Goal: Navigation & Orientation: Find specific page/section

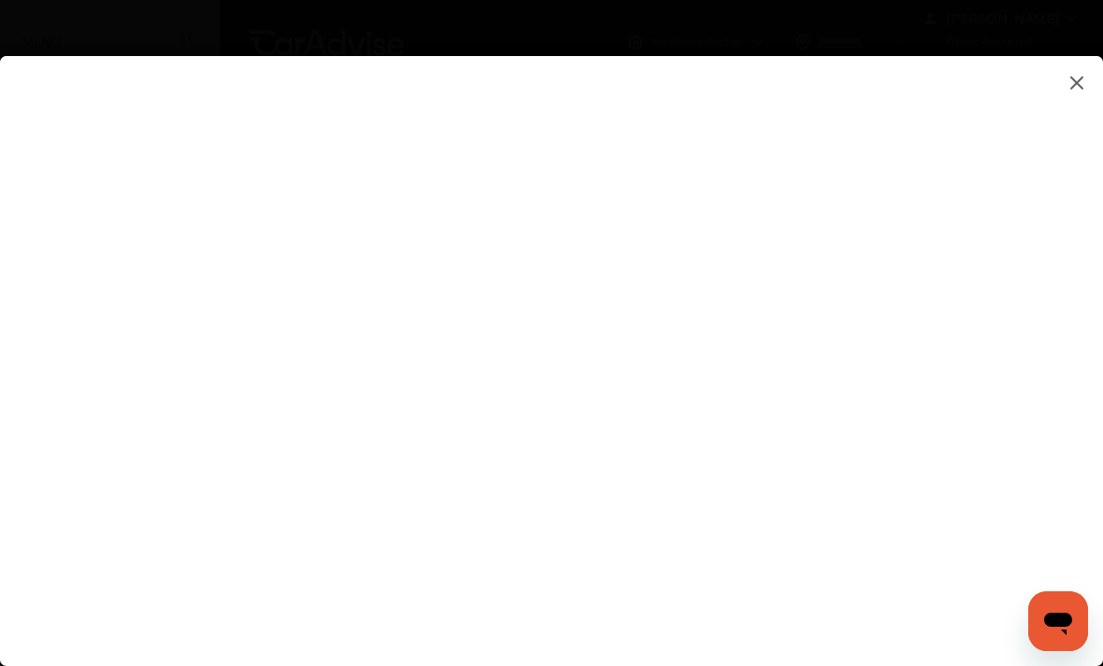
click at [987, 418] on flutter-view at bounding box center [551, 372] width 1103 height 633
click at [1074, 83] on img at bounding box center [1076, 82] width 22 height 23
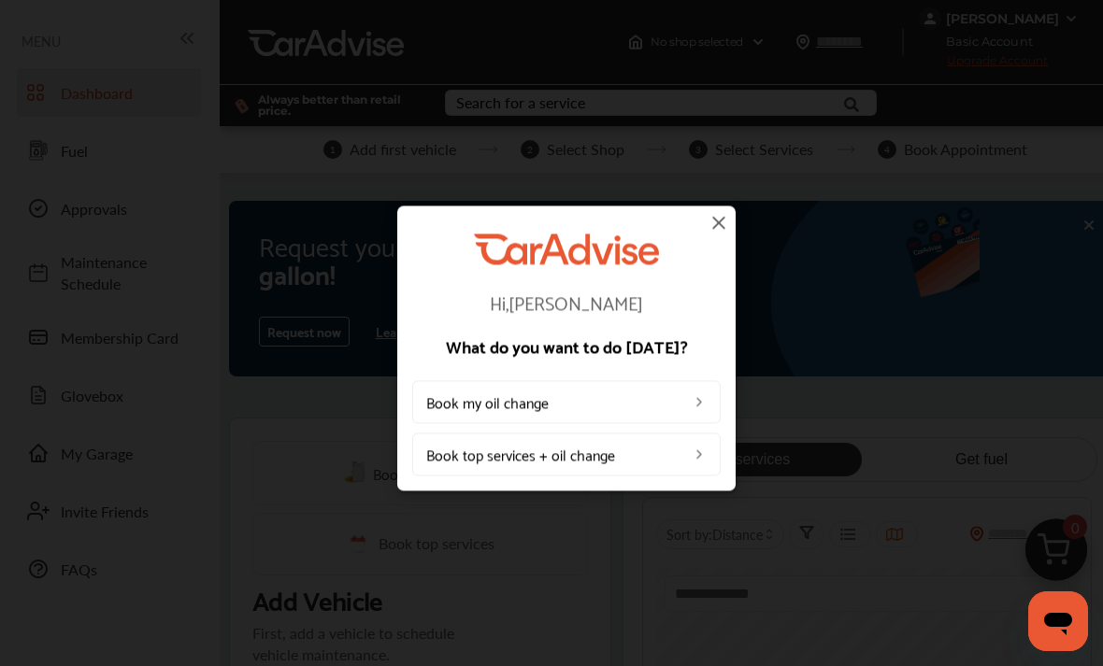
click at [717, 212] on img at bounding box center [718, 222] width 22 height 22
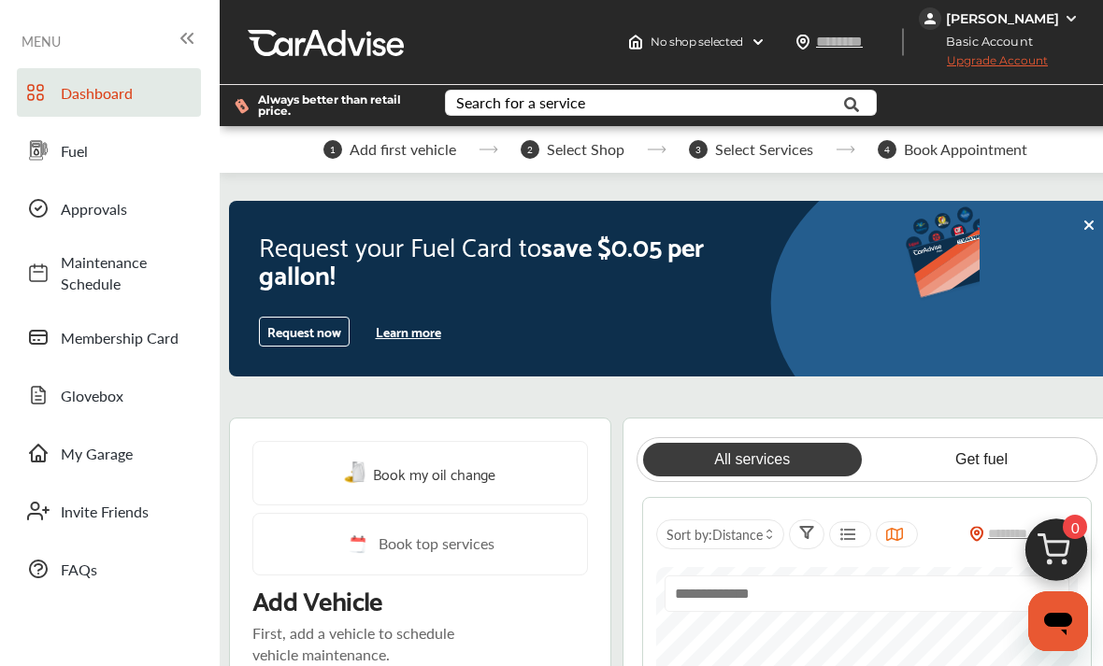
click at [408, 346] on button "Learn more" at bounding box center [408, 332] width 80 height 28
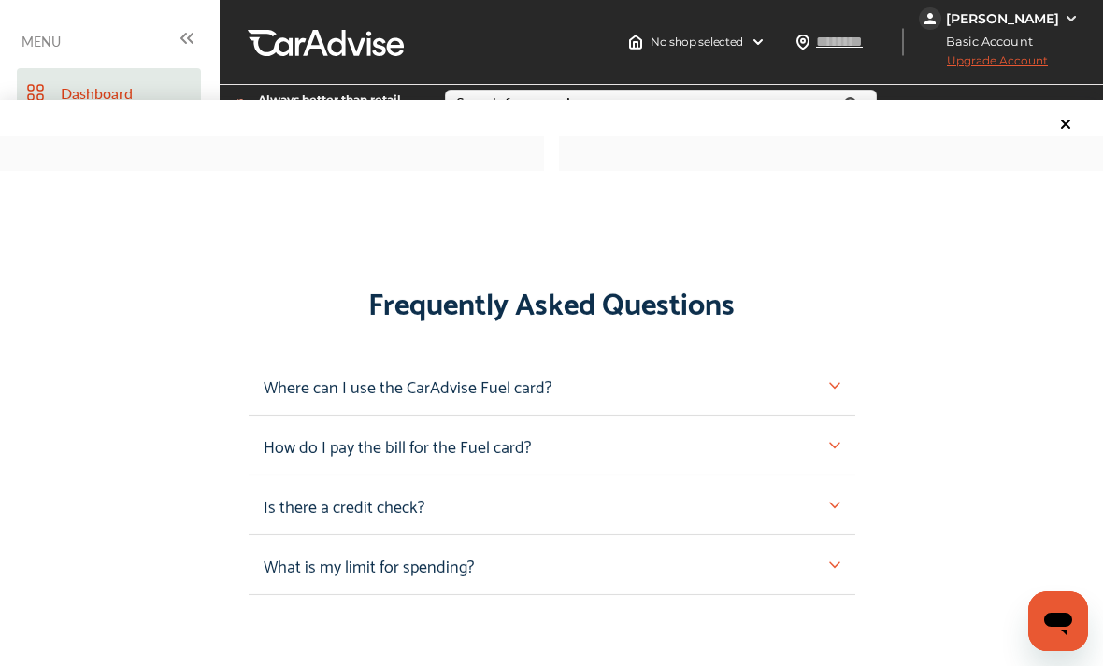
scroll to position [1676, 0]
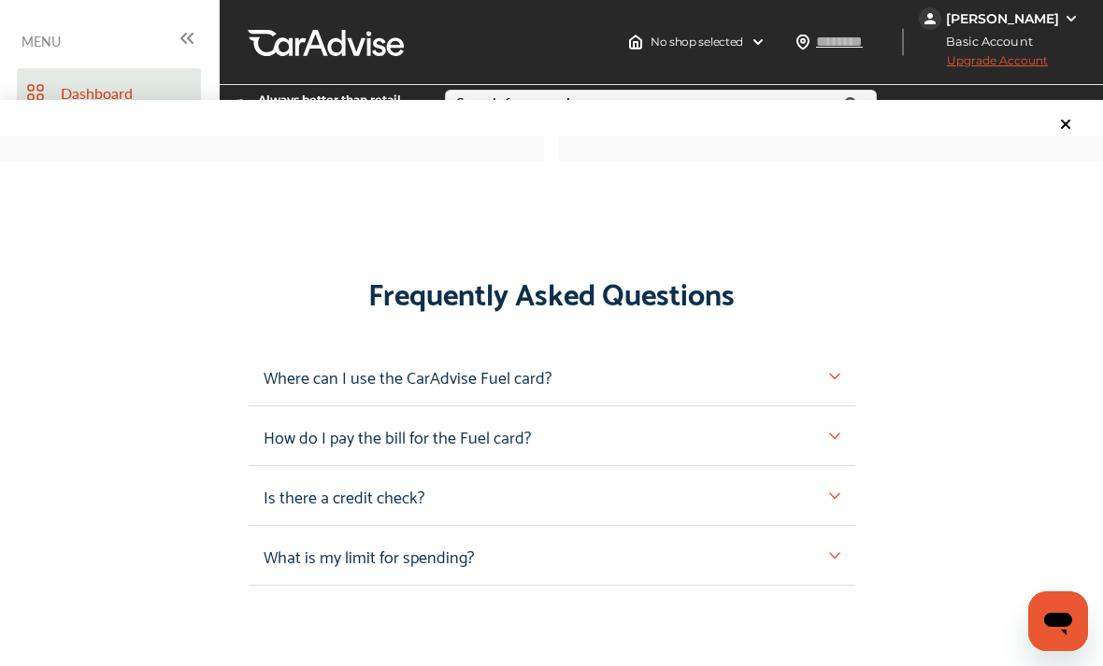
click at [856, 346] on div "Frequently Asked Questions Where can I use the CarAdvise Fuel card? How do I pa…" at bounding box center [551, 426] width 1103 height 320
click at [815, 362] on div "Where can I use the CarAdvise Fuel card?" at bounding box center [551, 376] width 576 height 29
click at [831, 371] on img at bounding box center [834, 376] width 11 height 11
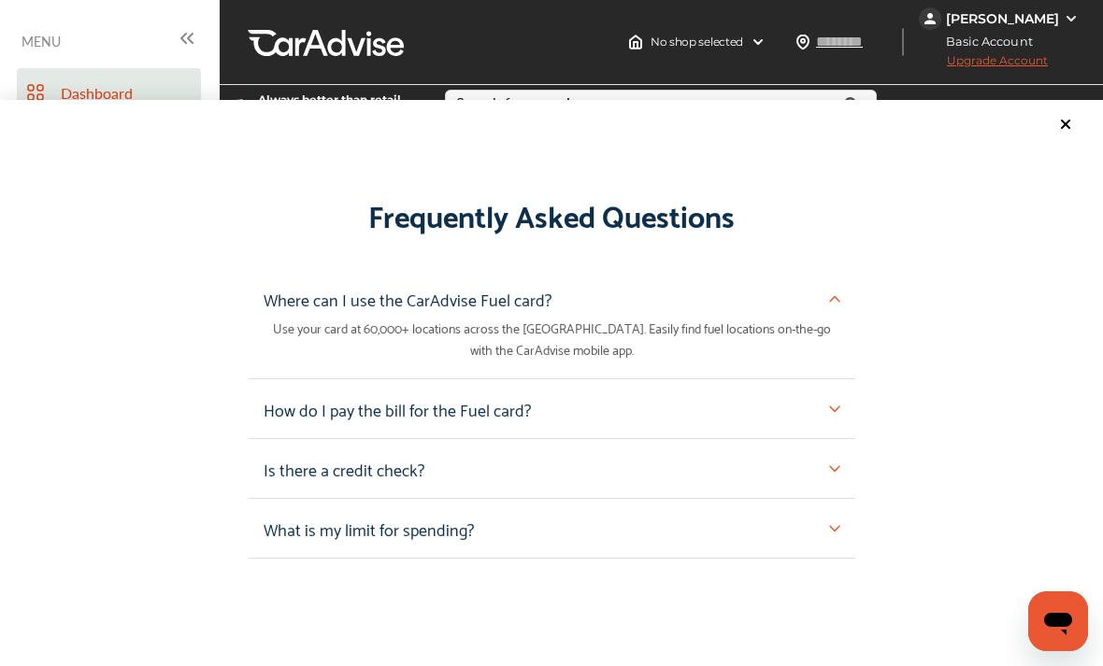
scroll to position [1756, 0]
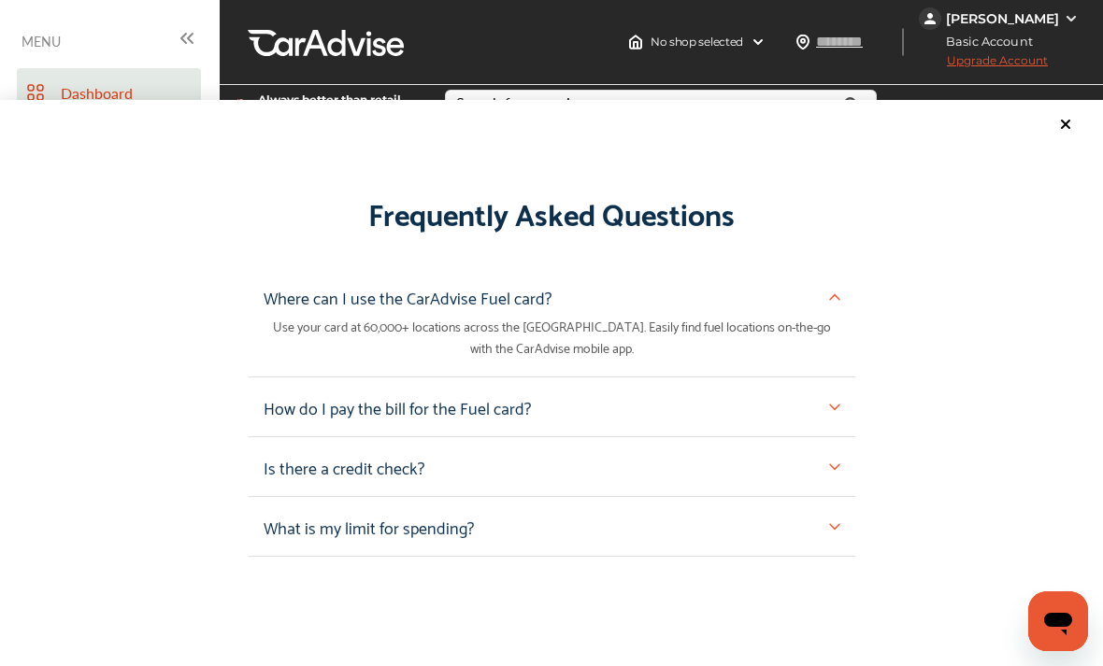
click at [821, 385] on div "How do I pay the bill for the Fuel card?" at bounding box center [552, 407] width 606 height 60
click at [830, 402] on img at bounding box center [834, 407] width 11 height 11
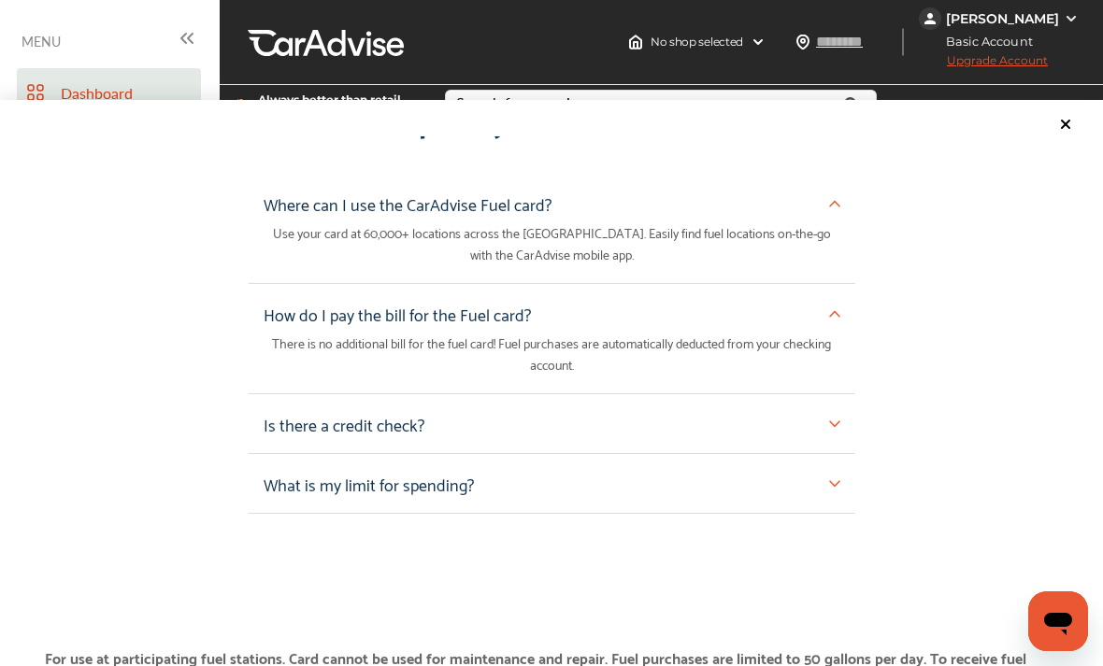
scroll to position [1852, 0]
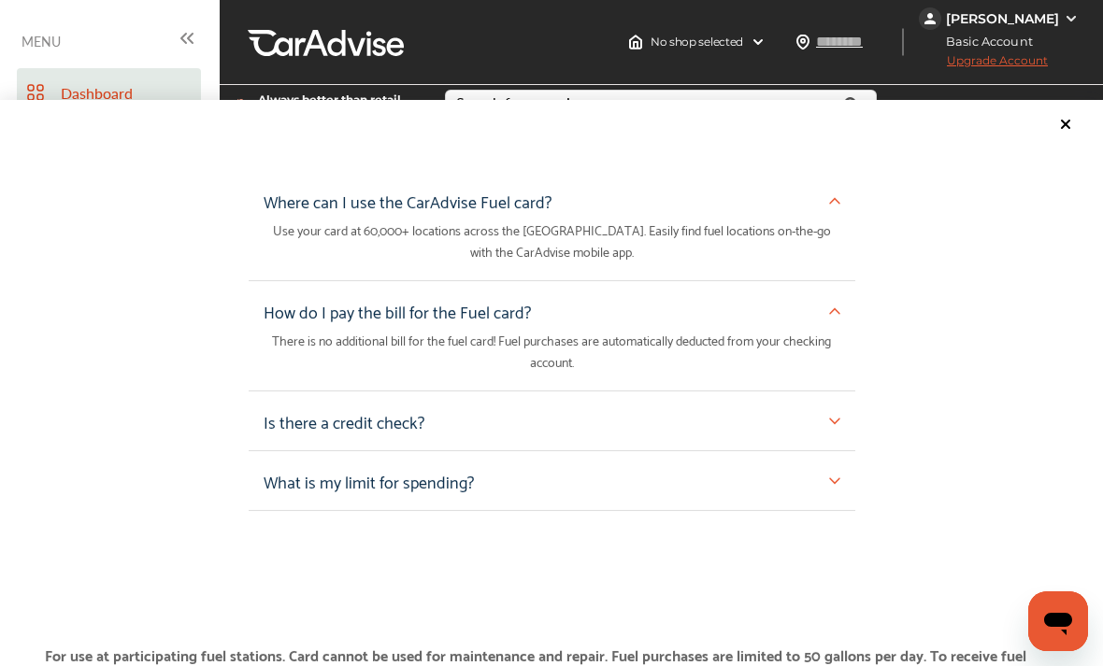
click at [831, 416] on img at bounding box center [834, 421] width 11 height 11
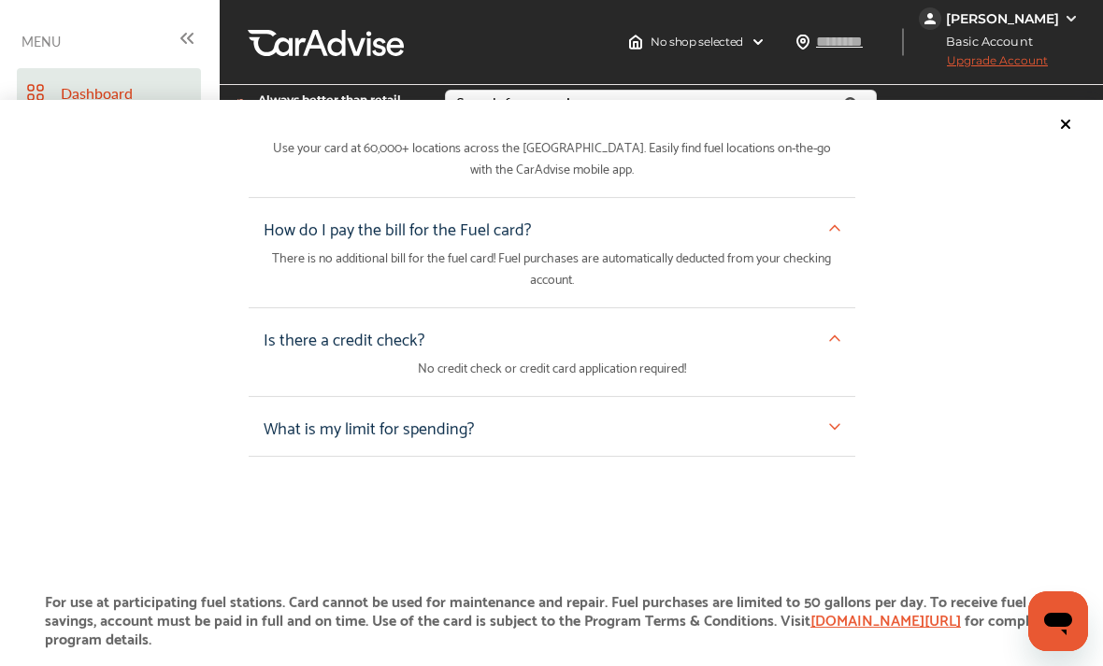
scroll to position [1936, 0]
click at [816, 411] on div "What is my limit for spending?" at bounding box center [551, 425] width 576 height 29
click at [817, 411] on div "What is my limit for spending?" at bounding box center [551, 425] width 576 height 29
click at [824, 411] on div "What is my limit for spending?" at bounding box center [551, 425] width 576 height 29
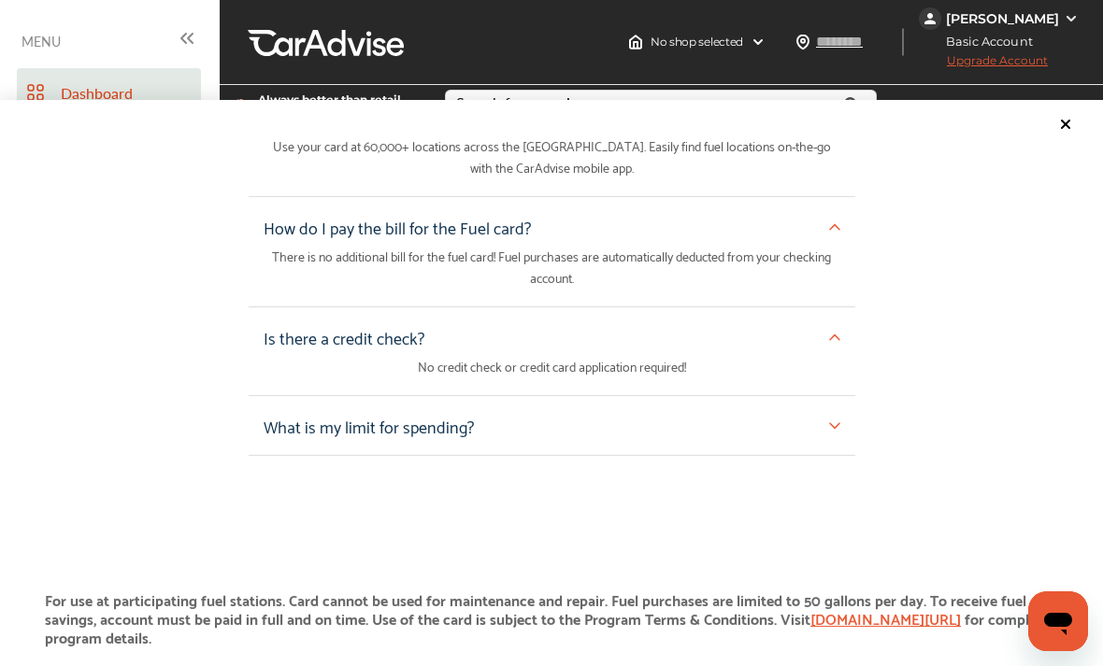
click at [823, 411] on div "What is my limit for spending?" at bounding box center [551, 425] width 576 height 29
click at [820, 411] on div "What is my limit for spending?" at bounding box center [551, 425] width 576 height 29
click at [823, 411] on div "What is my limit for spending?" at bounding box center [551, 425] width 576 height 29
click at [838, 420] on img at bounding box center [834, 425] width 11 height 11
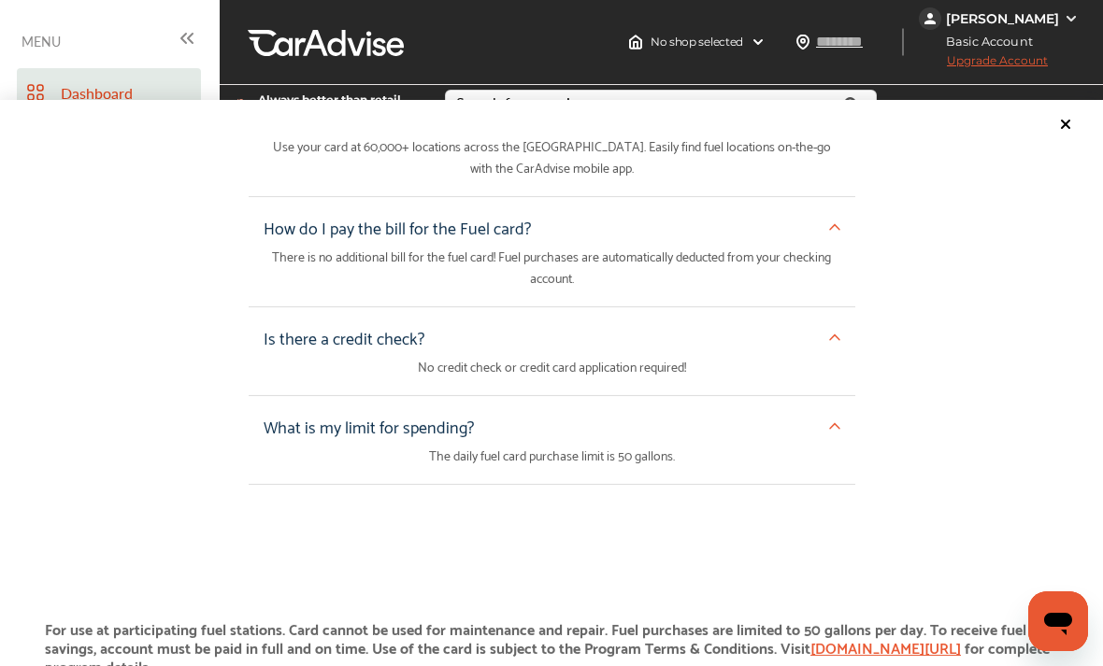
click at [841, 398] on div "What is my limit for spending? The daily fuel card purchase limit is 50 gallons." at bounding box center [552, 440] width 606 height 89
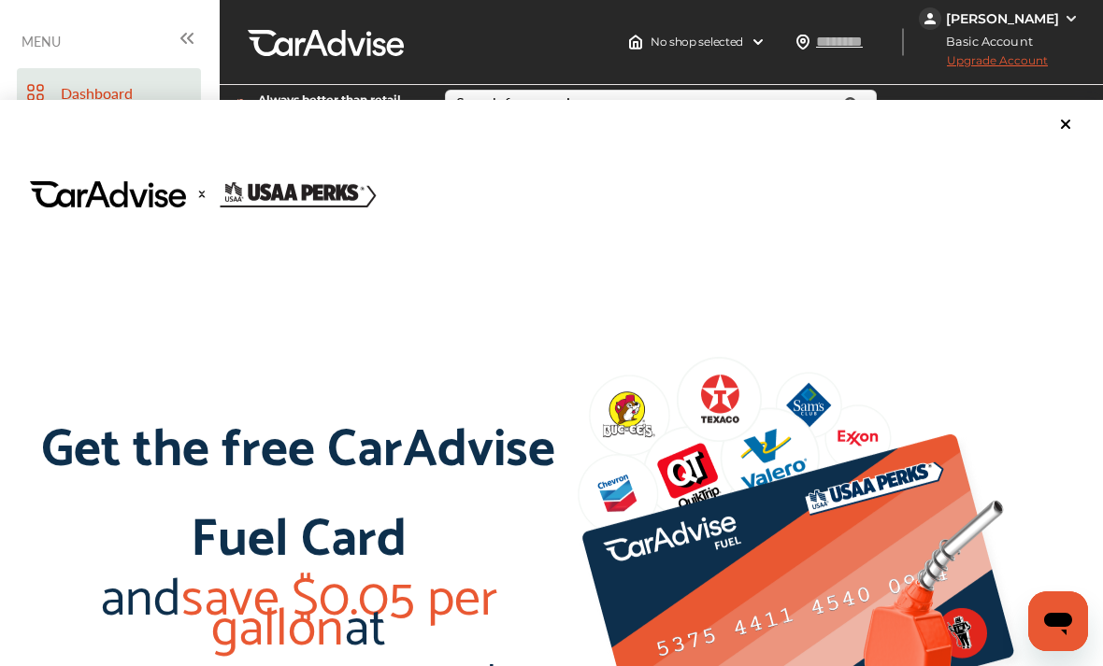
scroll to position [0, 0]
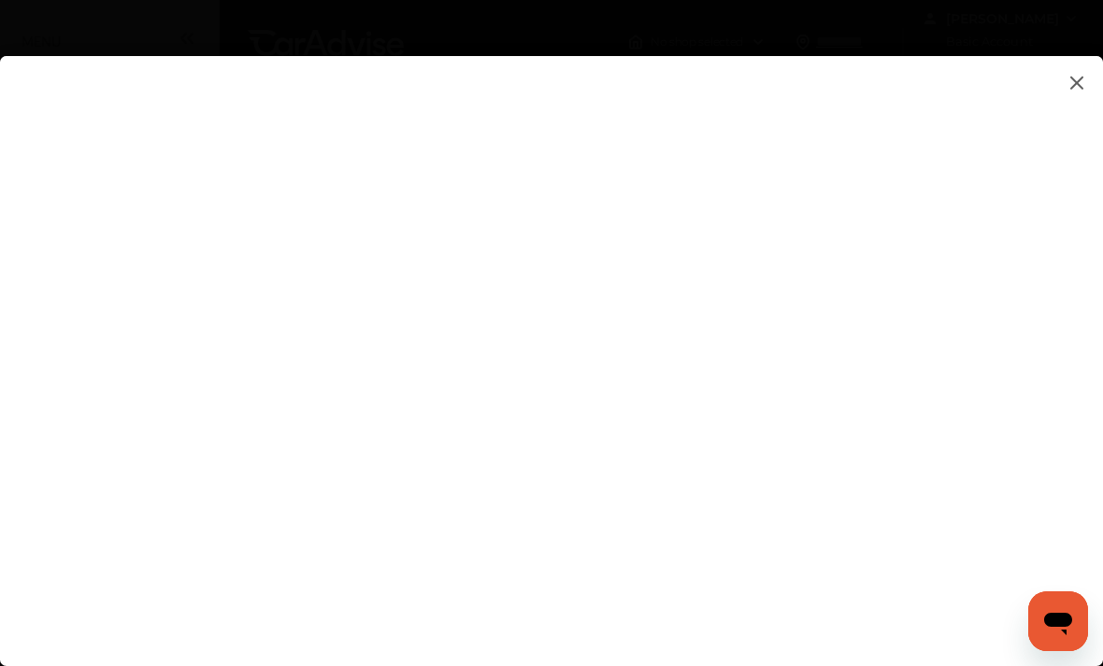
click at [1078, 86] on img at bounding box center [1076, 82] width 22 height 23
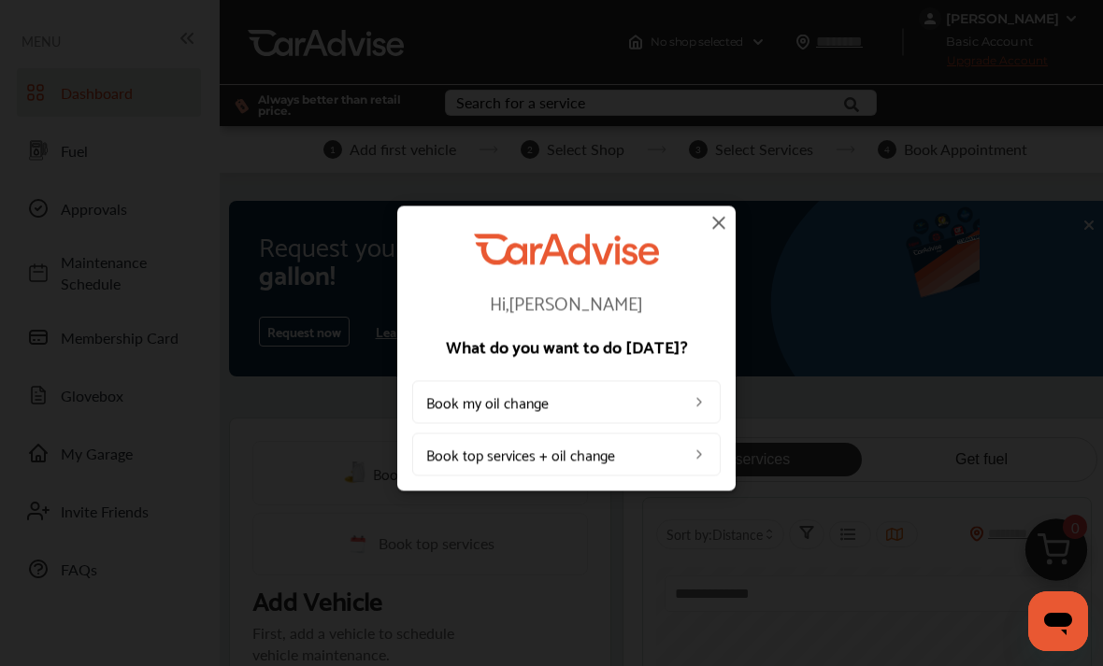
click at [721, 226] on img at bounding box center [718, 222] width 22 height 22
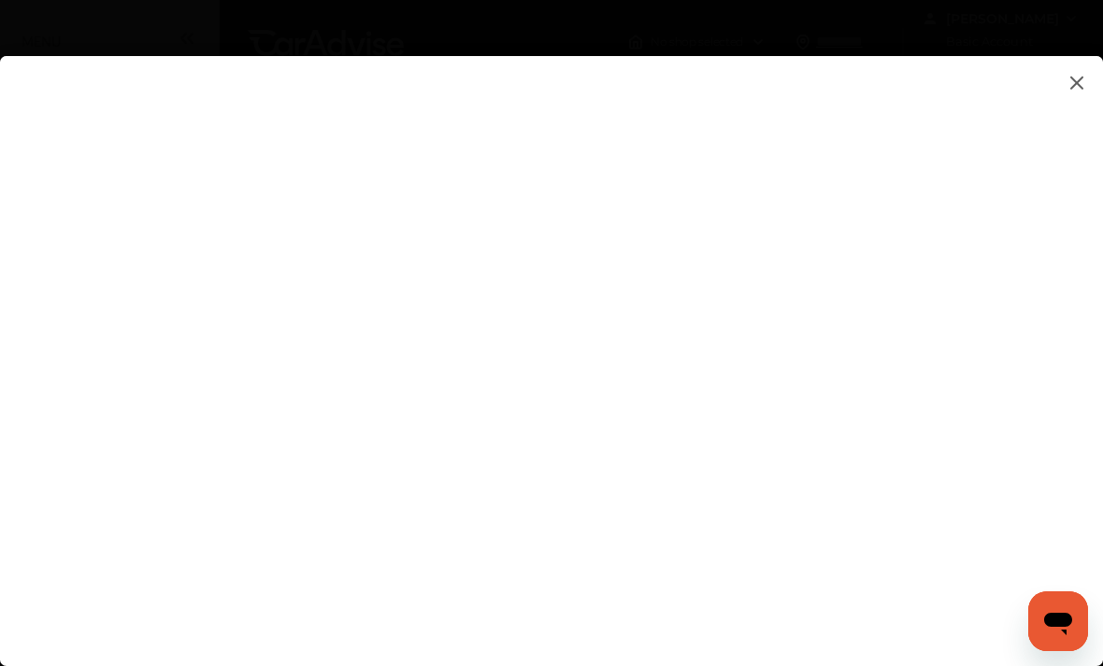
click at [356, 111] on flutter-view at bounding box center [551, 372] width 1103 height 633
click at [1076, 90] on img at bounding box center [1076, 82] width 22 height 23
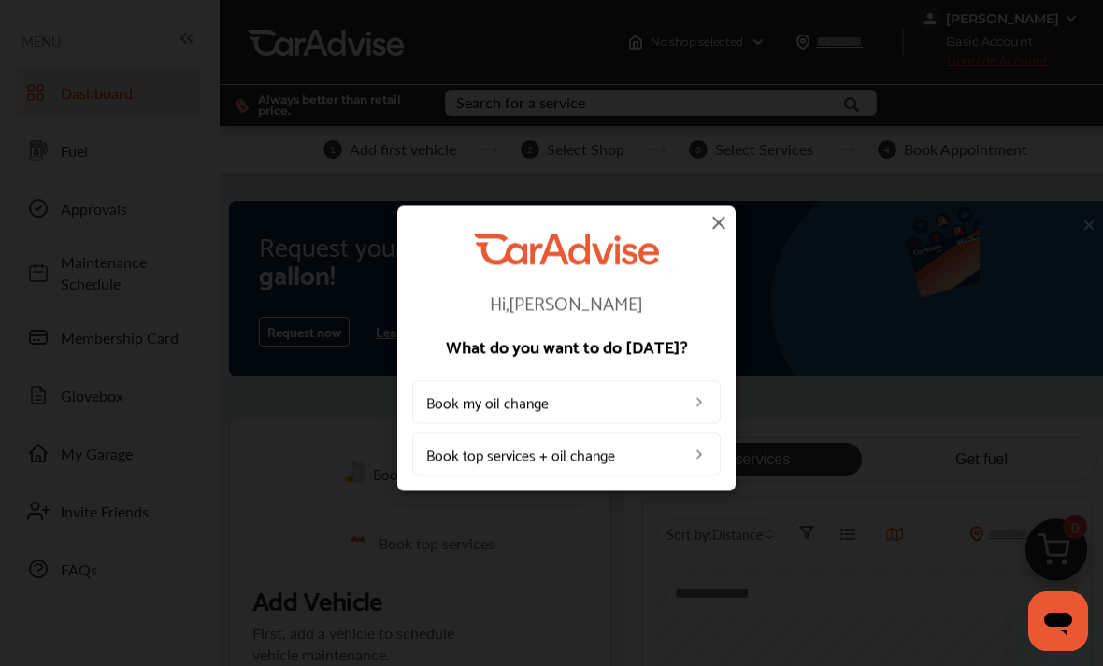
click at [721, 230] on img at bounding box center [718, 222] width 22 height 22
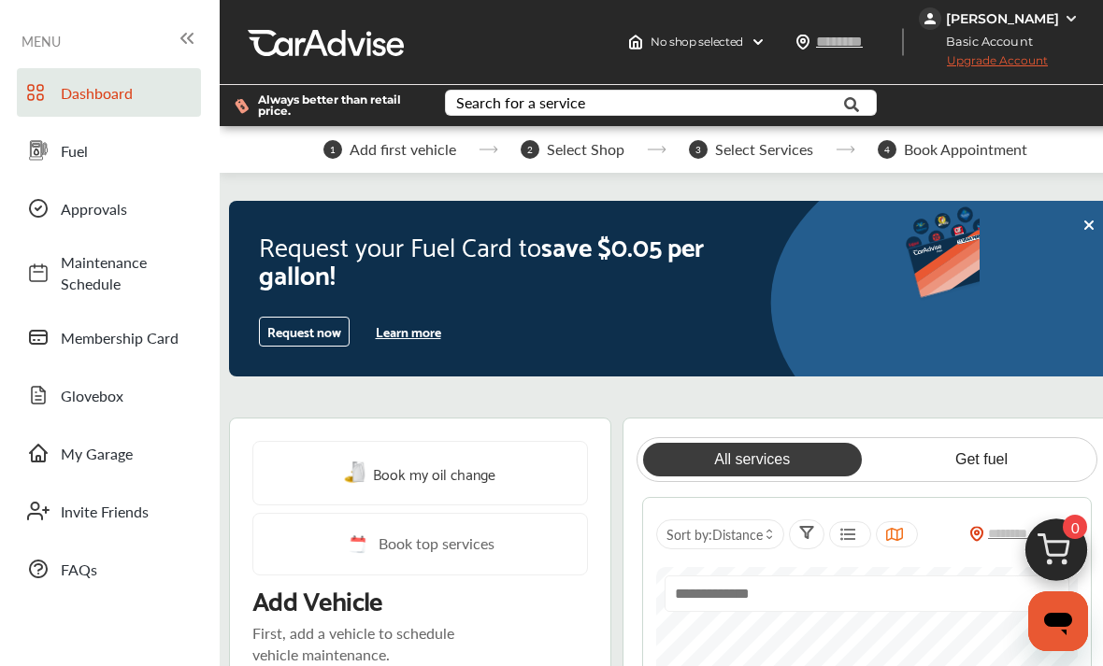
click at [139, 105] on link "Dashboard" at bounding box center [109, 92] width 184 height 49
click at [128, 95] on span "Dashboard" at bounding box center [126, 92] width 131 height 21
click at [186, 38] on icon at bounding box center [187, 38] width 22 height 22
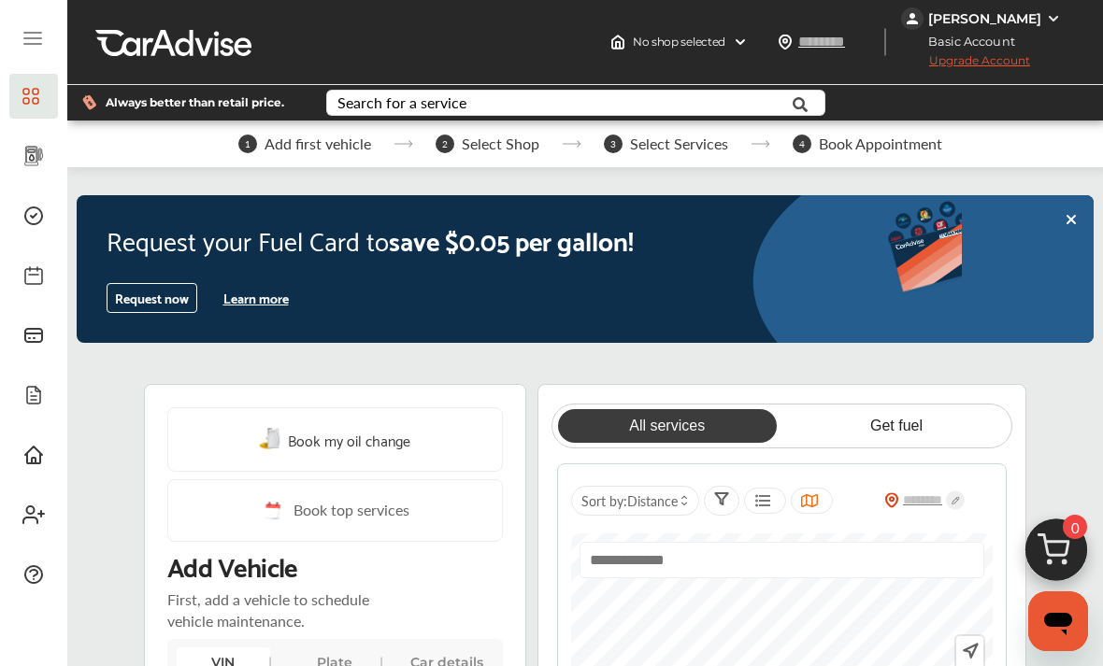
click at [1044, 28] on div "[PERSON_NAME]" at bounding box center [983, 18] width 164 height 22
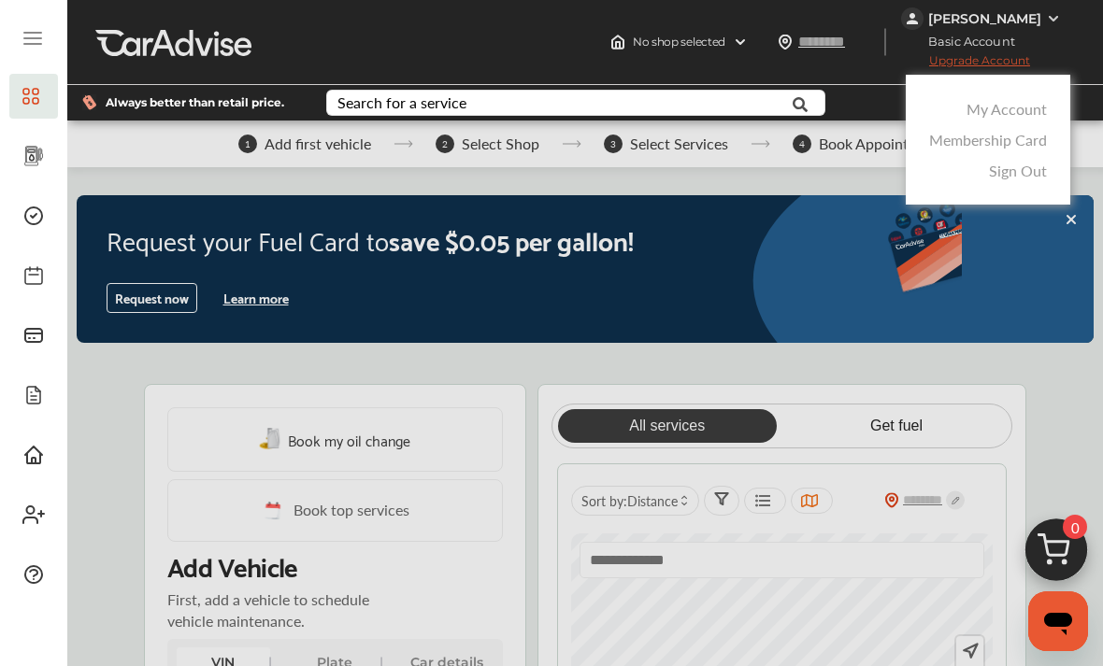
click at [1014, 178] on link "Sign Out" at bounding box center [1018, 170] width 58 height 21
